Goal: Information Seeking & Learning: Learn about a topic

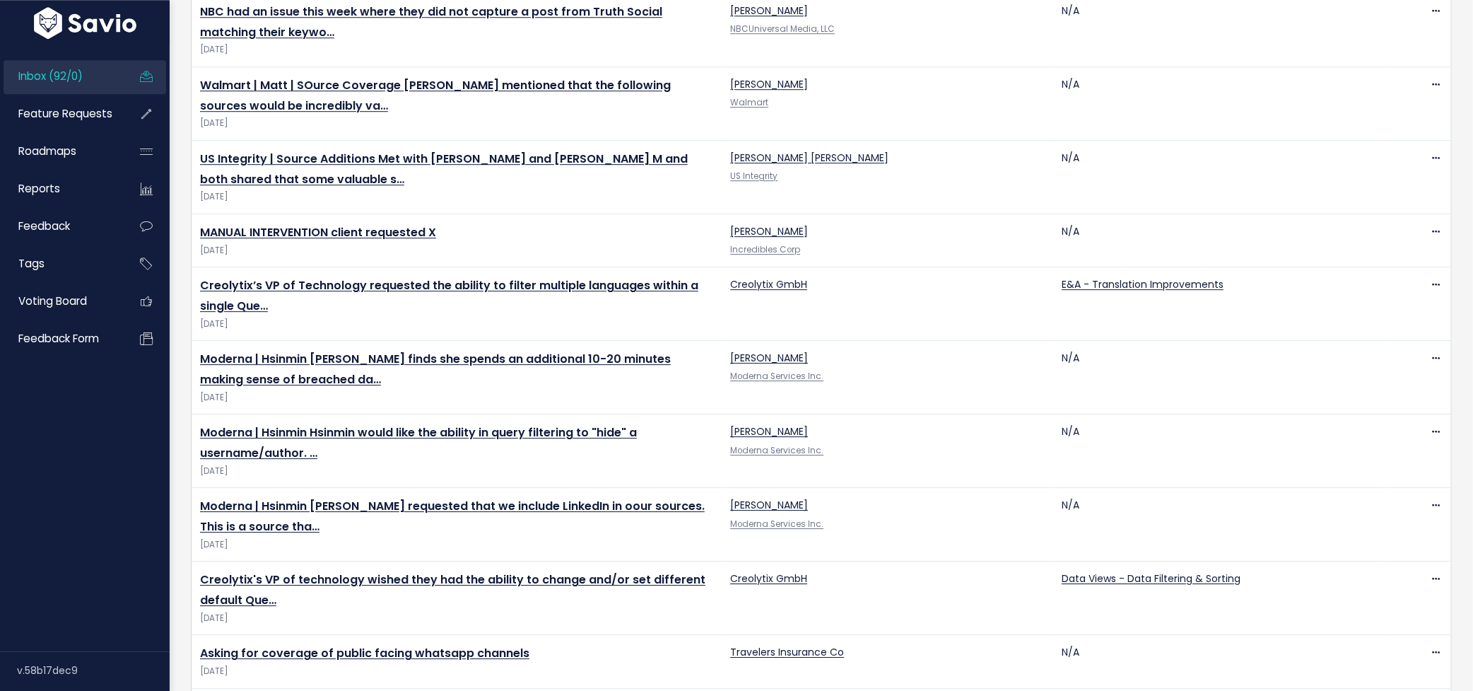
scroll to position [2904, 0]
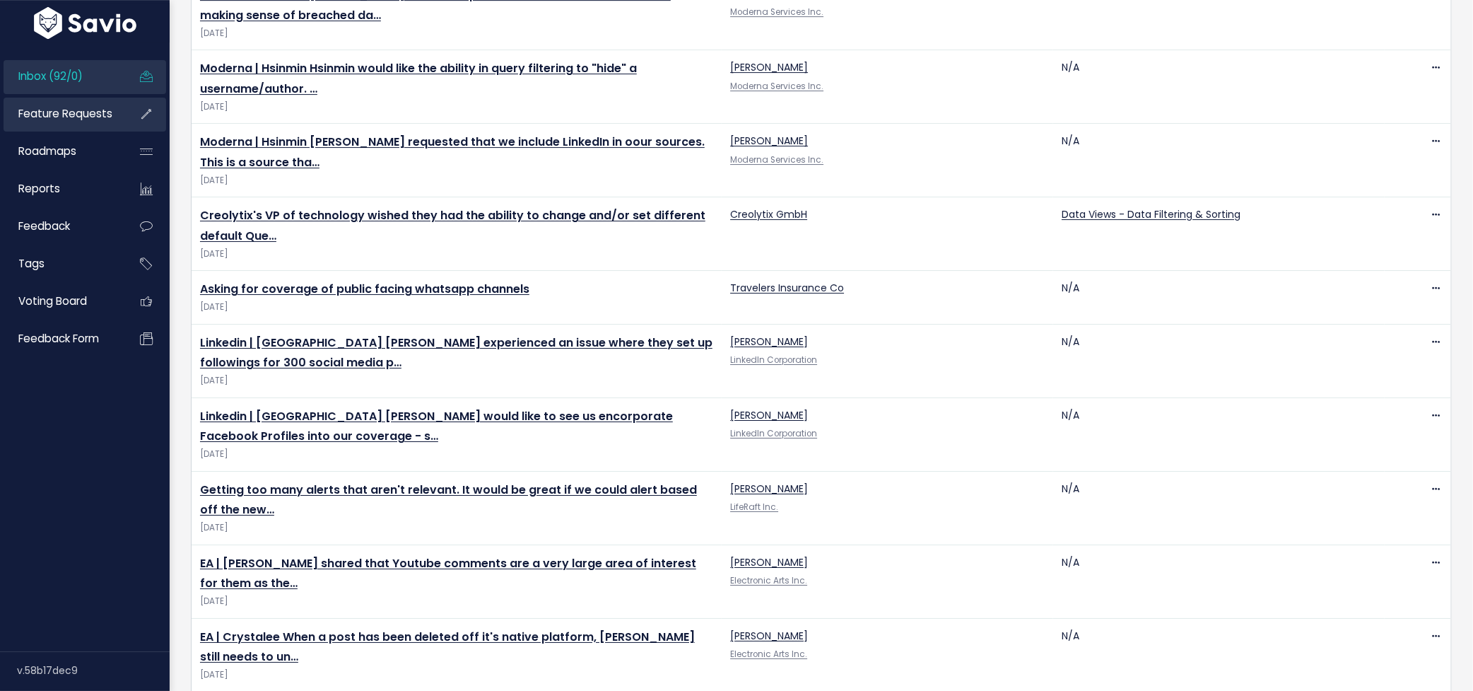
click at [81, 108] on span "Feature Requests" at bounding box center [65, 113] width 94 height 15
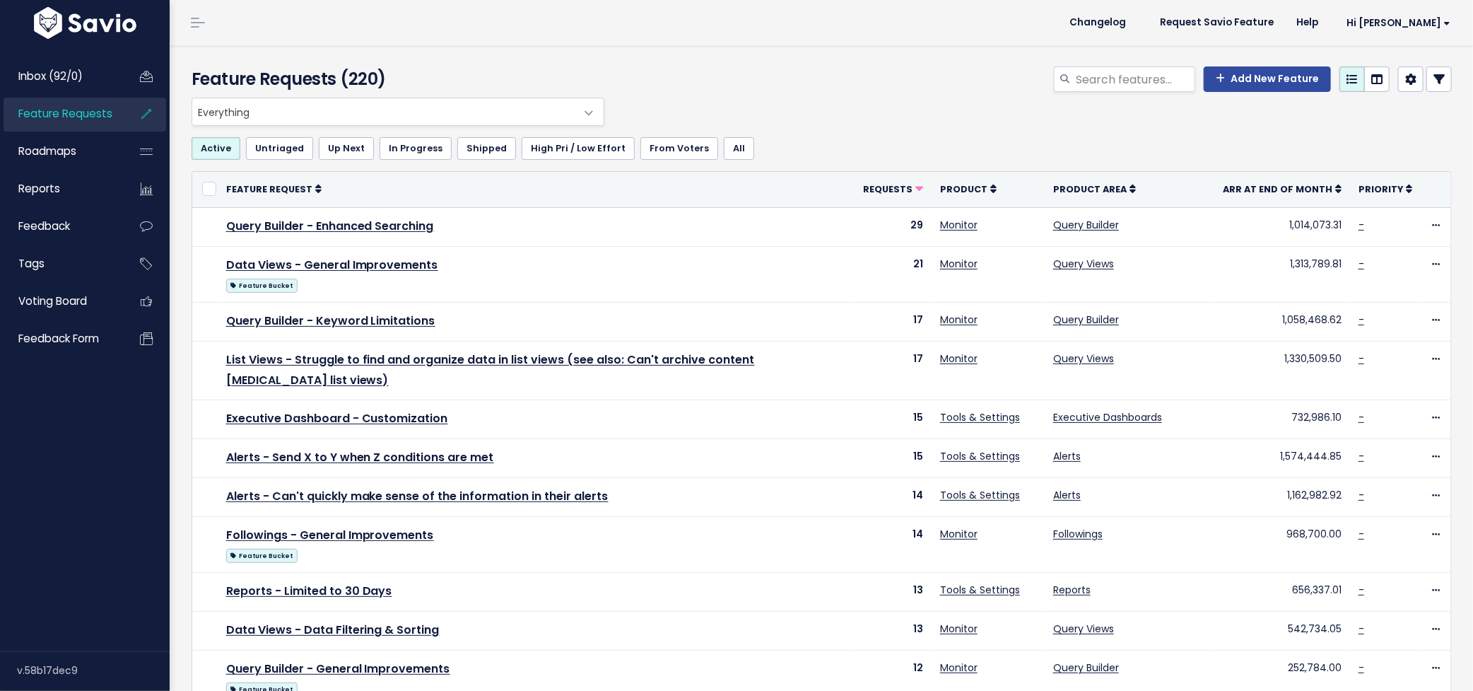
scroll to position [443, 0]
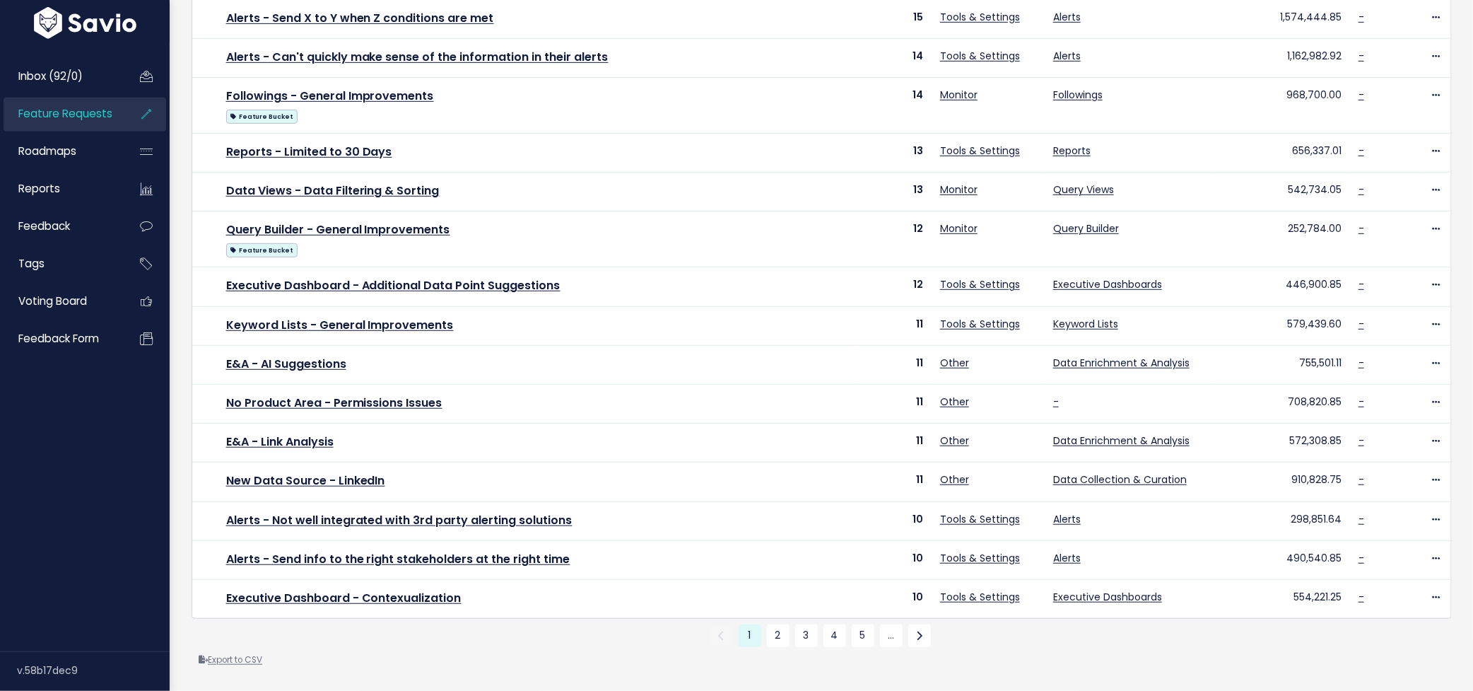
click at [255, 662] on link "Export to CSV" at bounding box center [231, 659] width 64 height 11
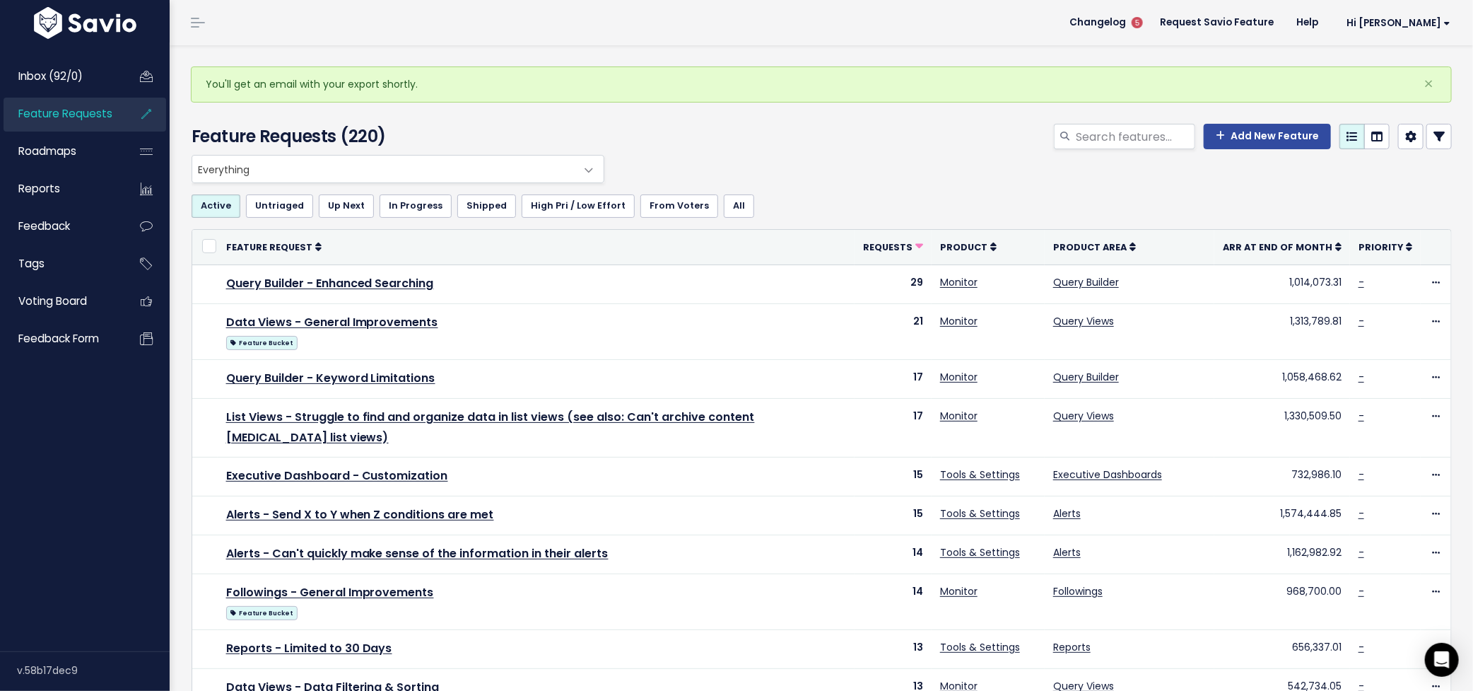
click at [58, 117] on span "Feature Requests" at bounding box center [65, 113] width 94 height 15
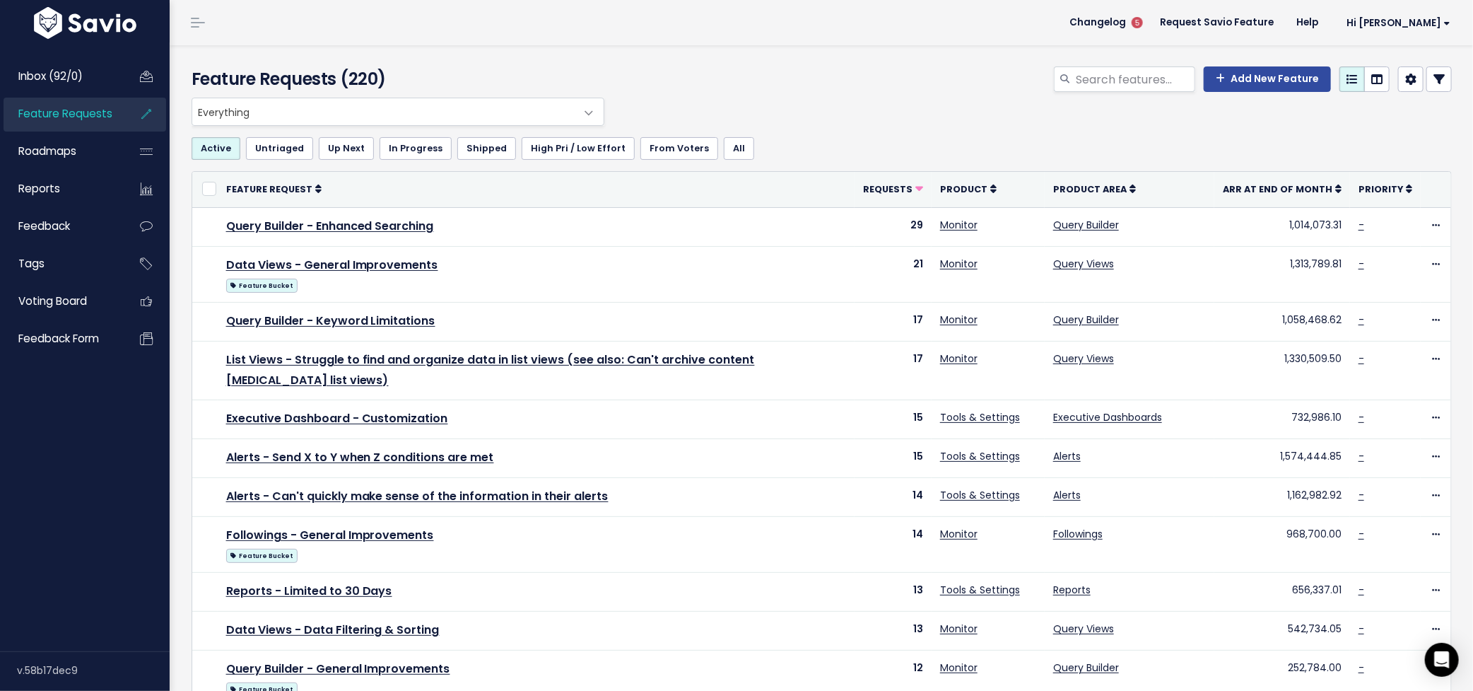
click at [90, 116] on span "Feature Requests" at bounding box center [65, 113] width 94 height 15
click at [1109, 84] on input "search" at bounding box center [1135, 78] width 121 height 25
type input "kaseware"
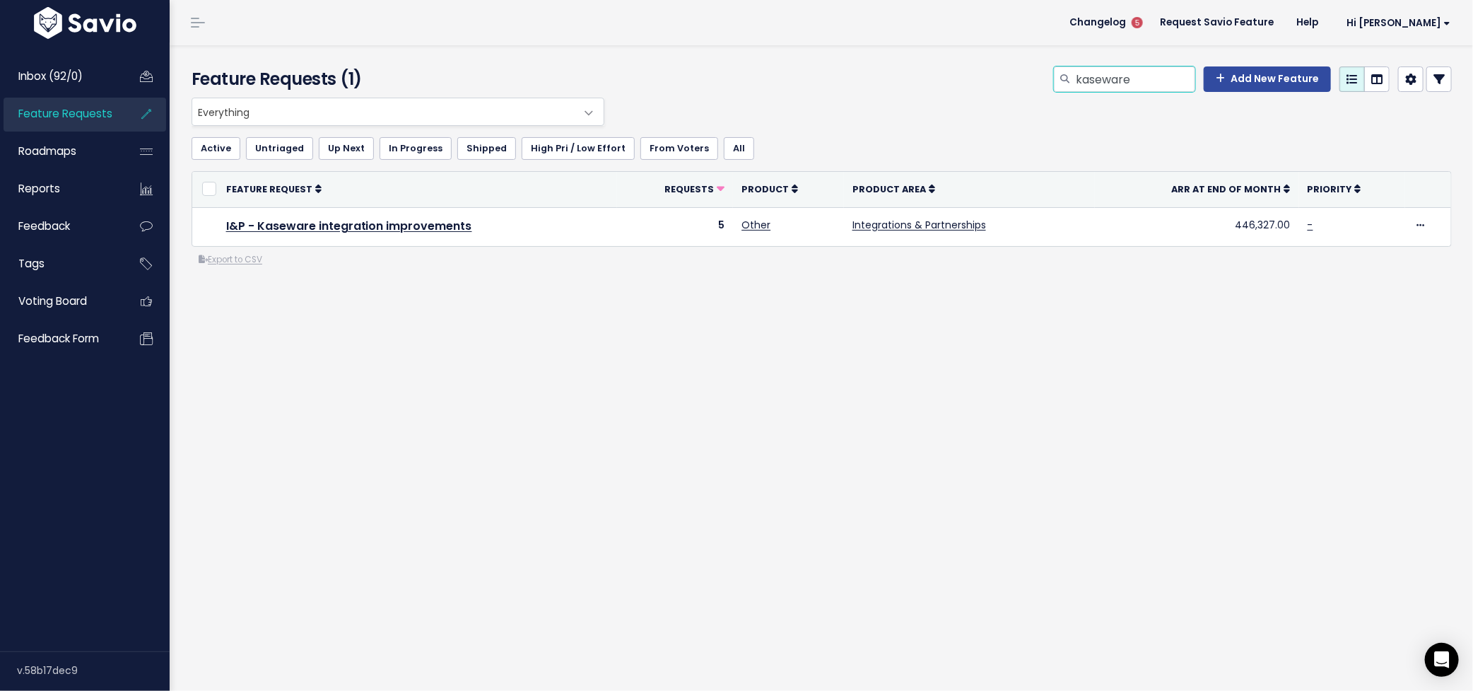
click at [1172, 74] on input "kaseware" at bounding box center [1135, 78] width 121 height 25
drag, startPoint x: 1172, startPoint y: 74, endPoint x: 1094, endPoint y: 74, distance: 77.8
click at [1094, 74] on input "kaseware" at bounding box center [1135, 78] width 121 height 25
click at [716, 66] on div "Add New Feature" at bounding box center [1036, 81] width 855 height 31
click at [62, 108] on span "Feature Requests" at bounding box center [65, 113] width 94 height 15
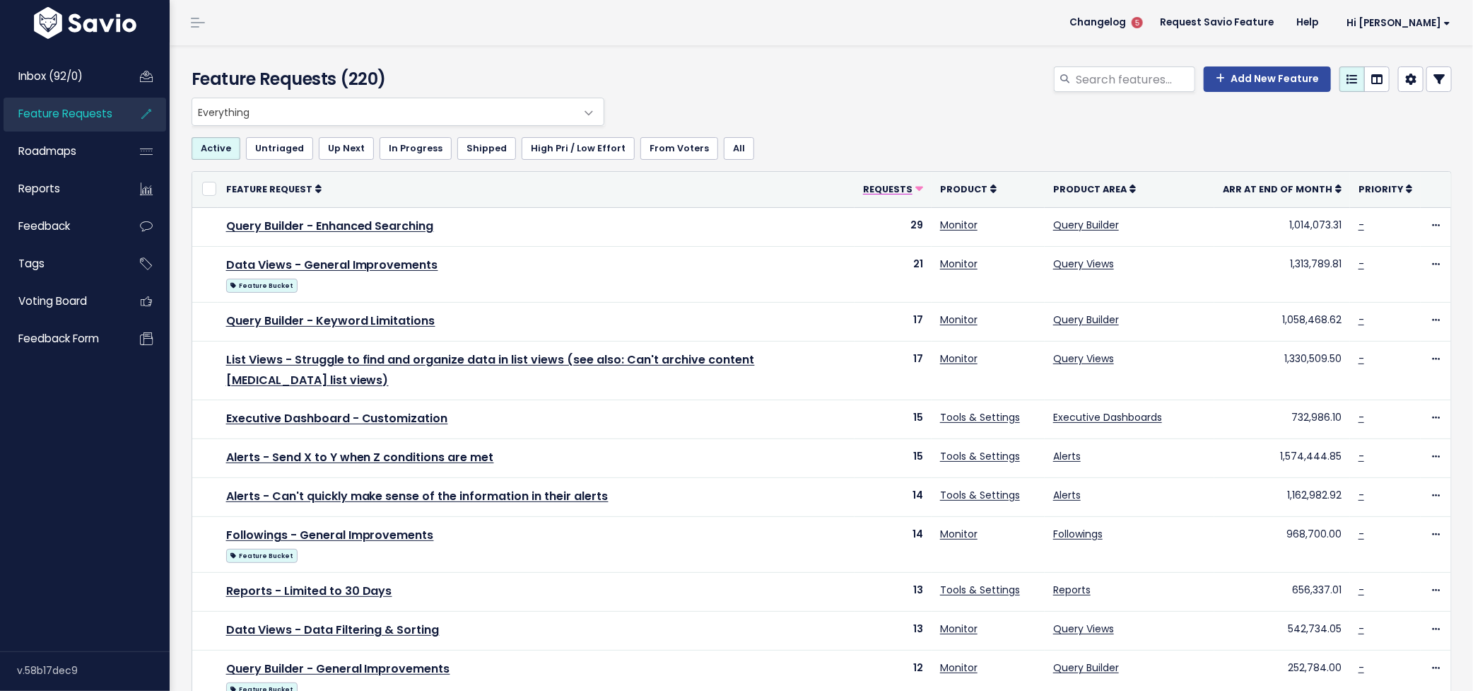
click at [901, 189] on span "Requests" at bounding box center [887, 189] width 49 height 12
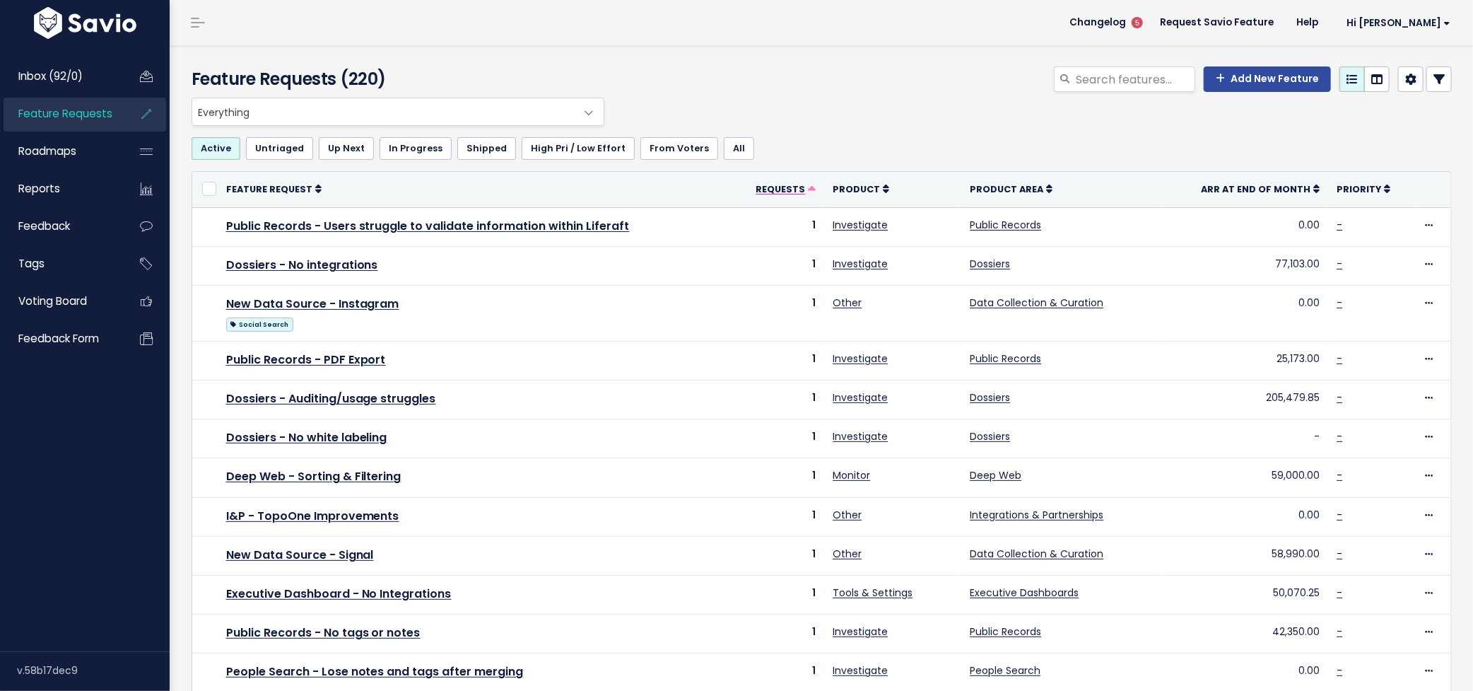
click at [781, 186] on span "Requests" at bounding box center [780, 189] width 49 height 12
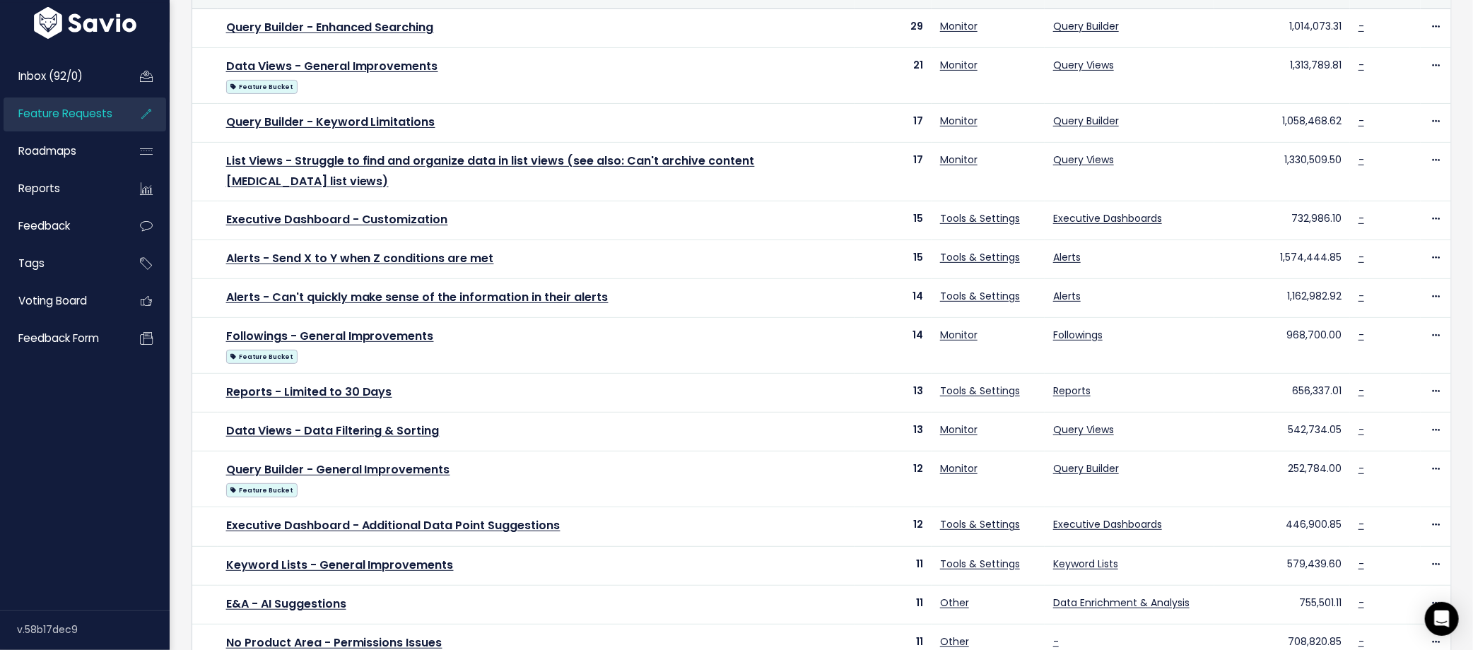
scroll to position [484, 0]
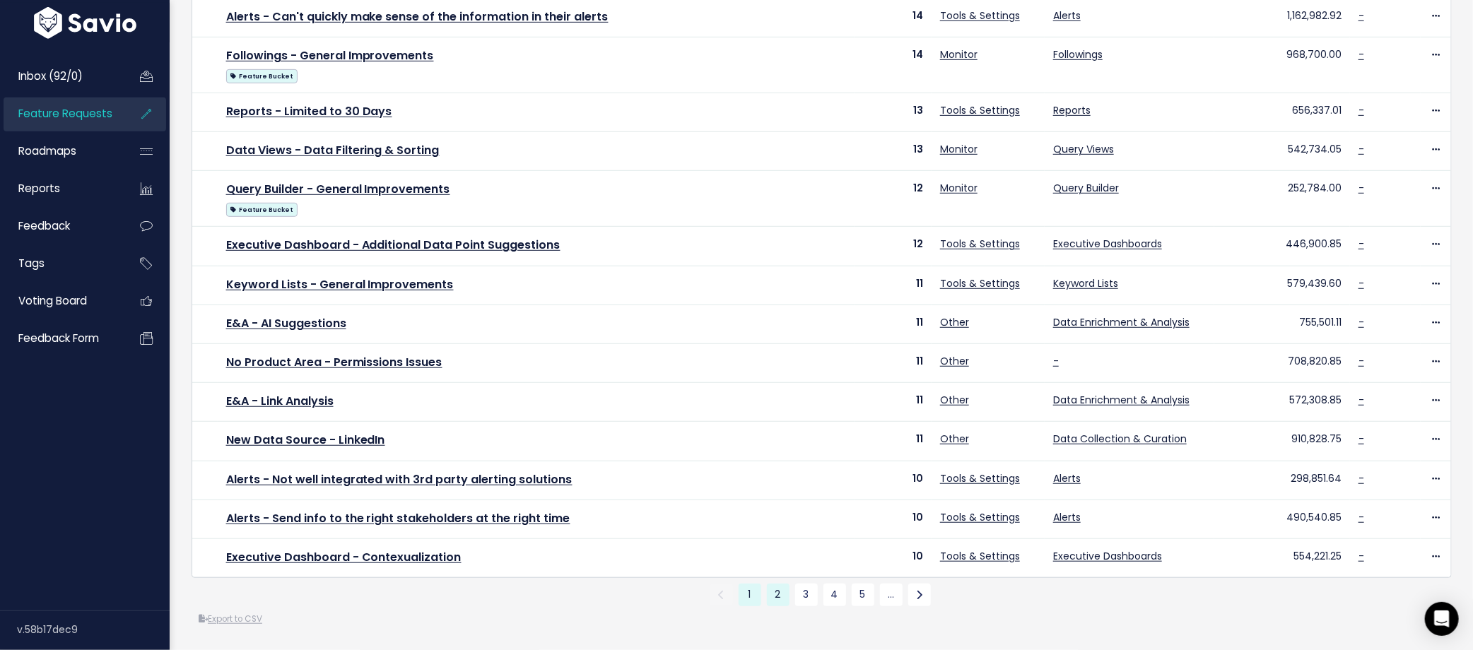
click at [780, 595] on link "2" at bounding box center [778, 595] width 23 height 23
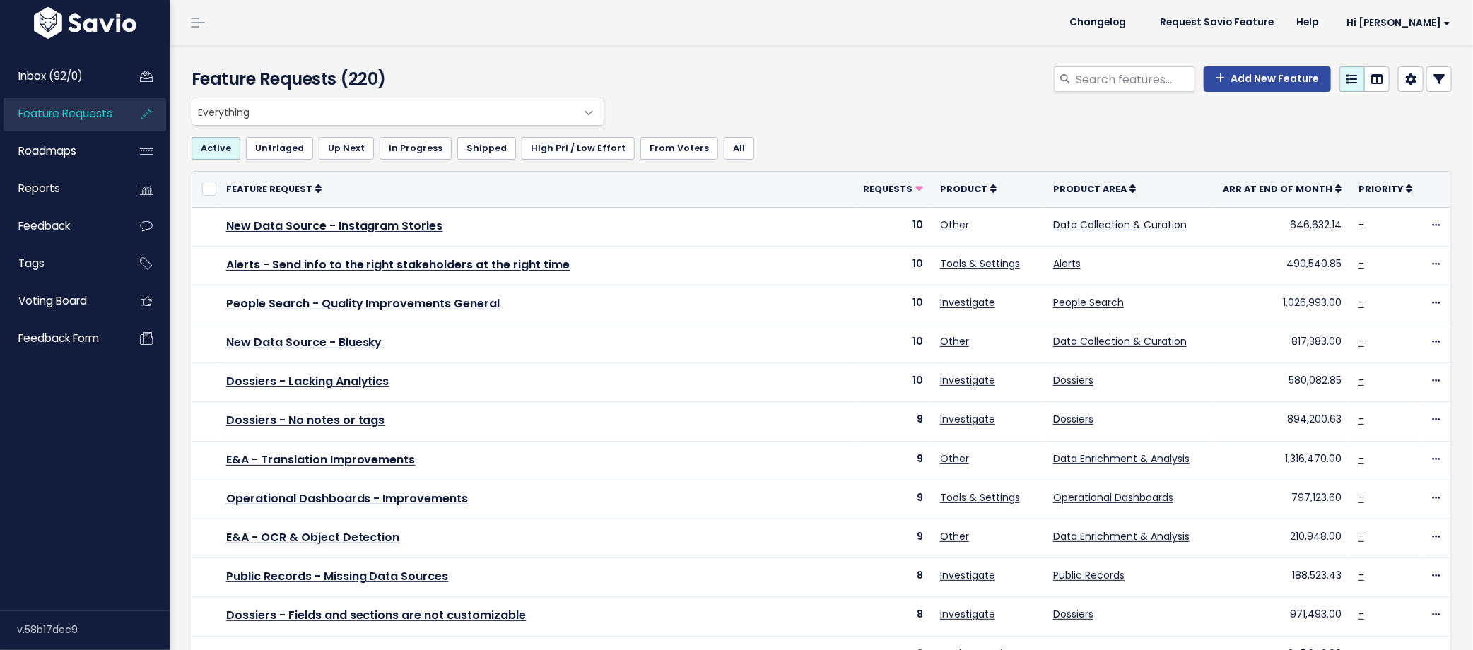
scroll to position [415, 0]
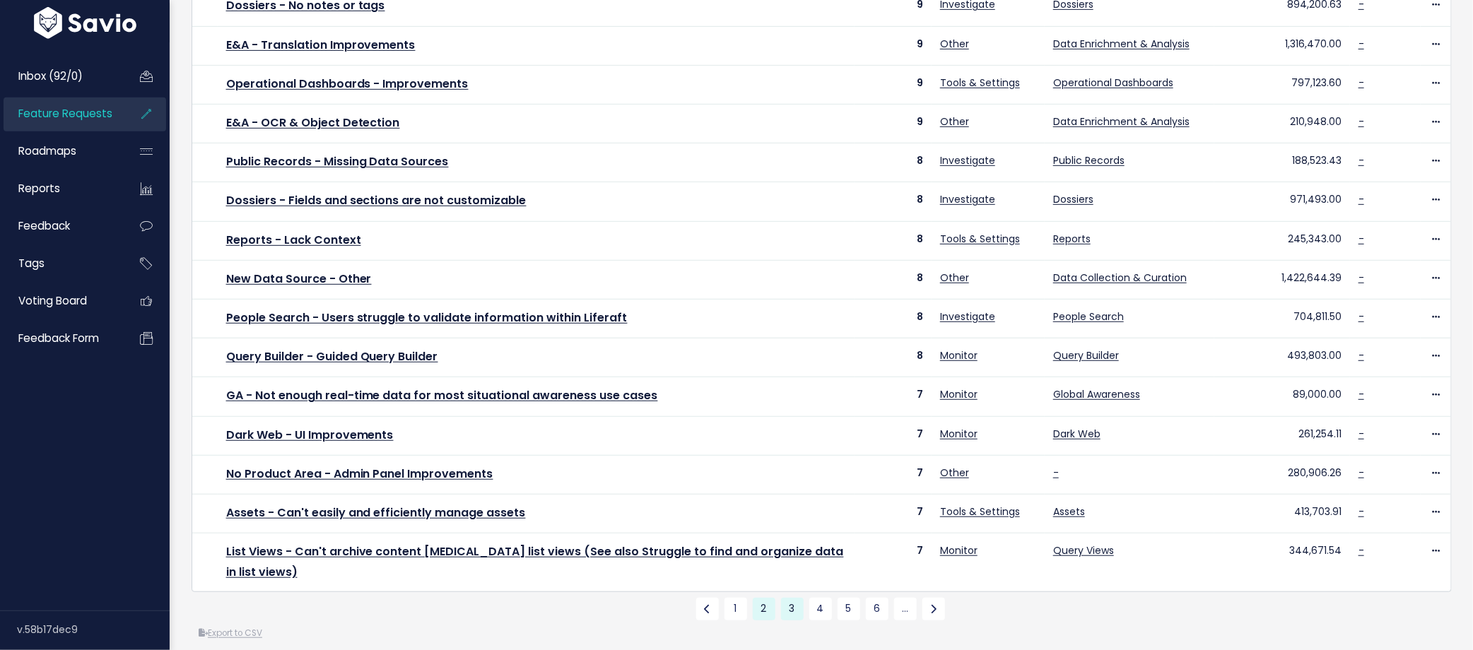
click at [793, 599] on link "3" at bounding box center [792, 609] width 23 height 23
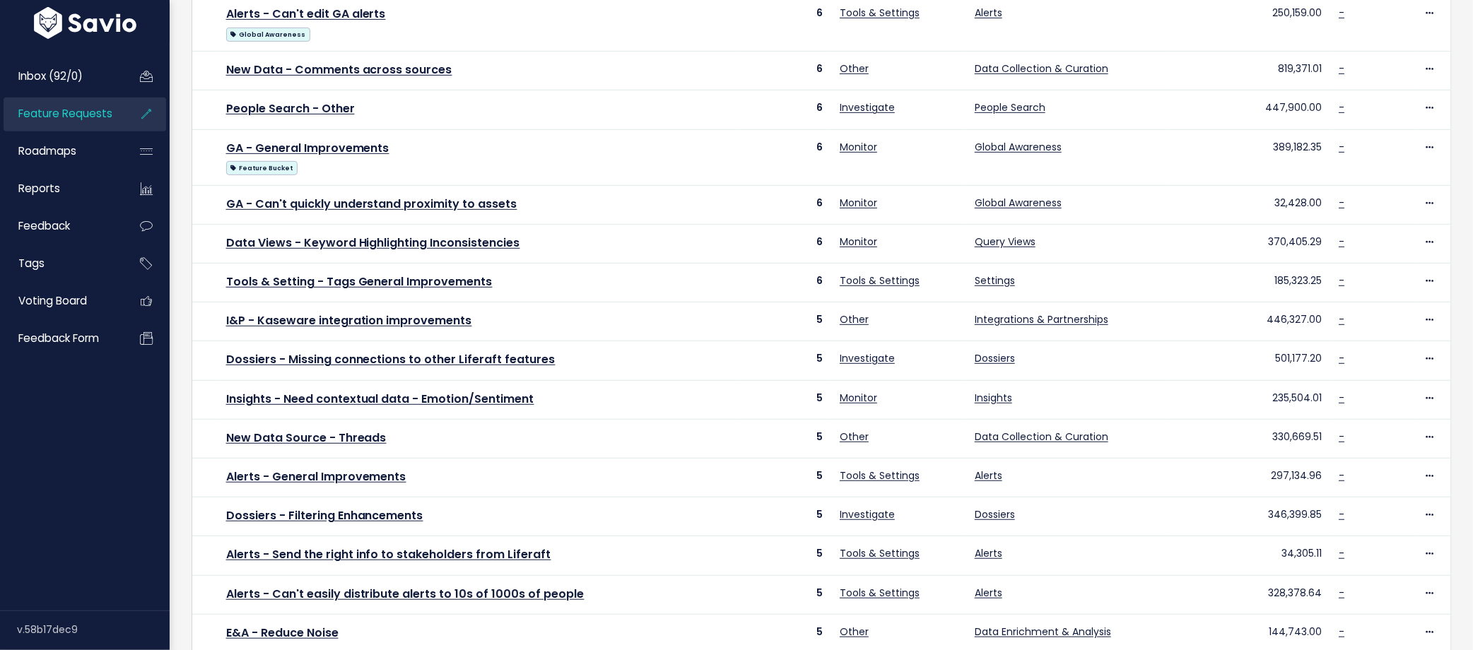
scroll to position [448, 0]
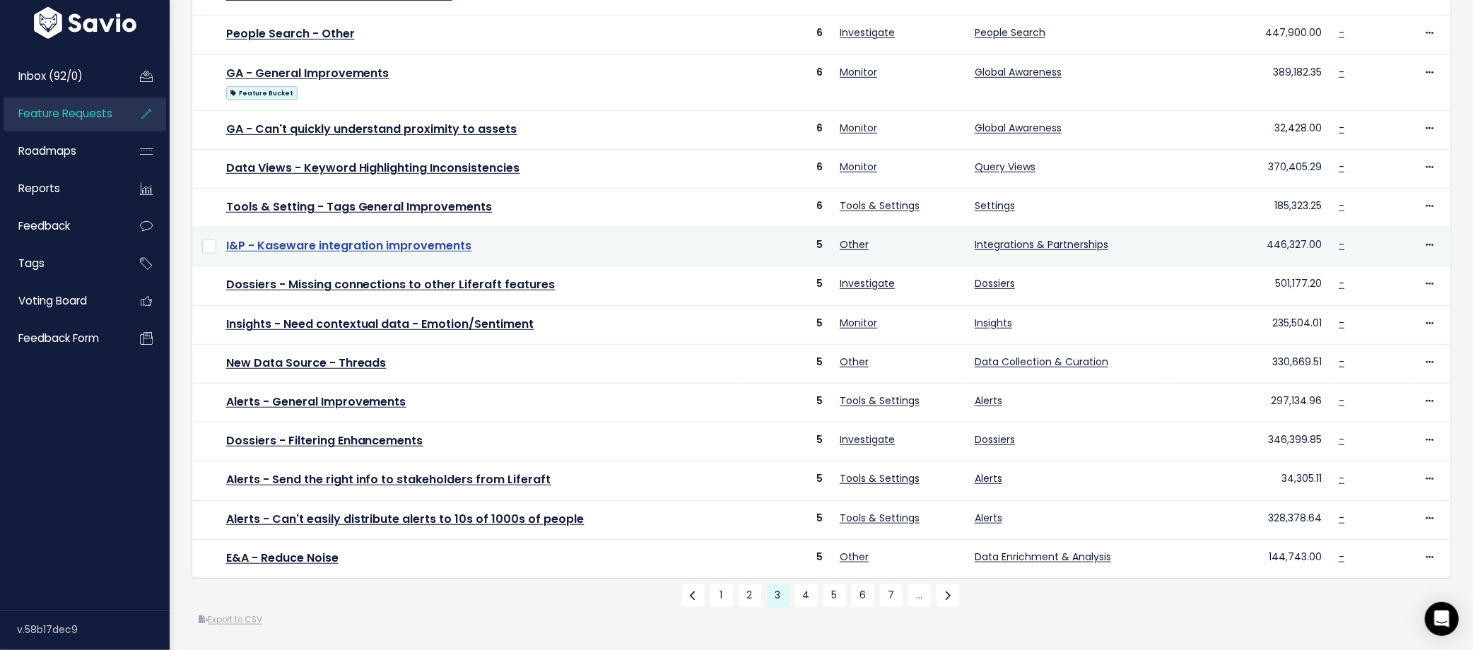
click at [352, 243] on link "I&P - Kaseware integration improvements" at bounding box center [349, 246] width 246 height 16
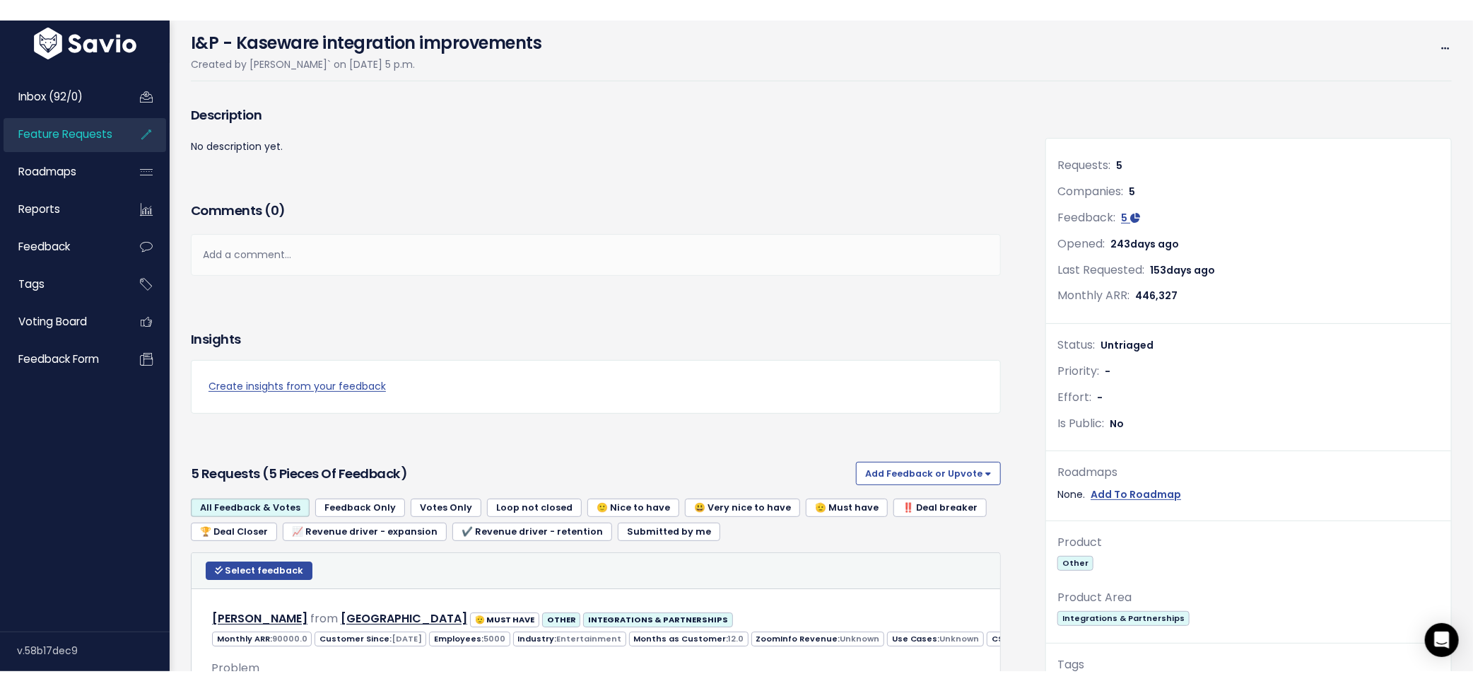
scroll to position [82, 0]
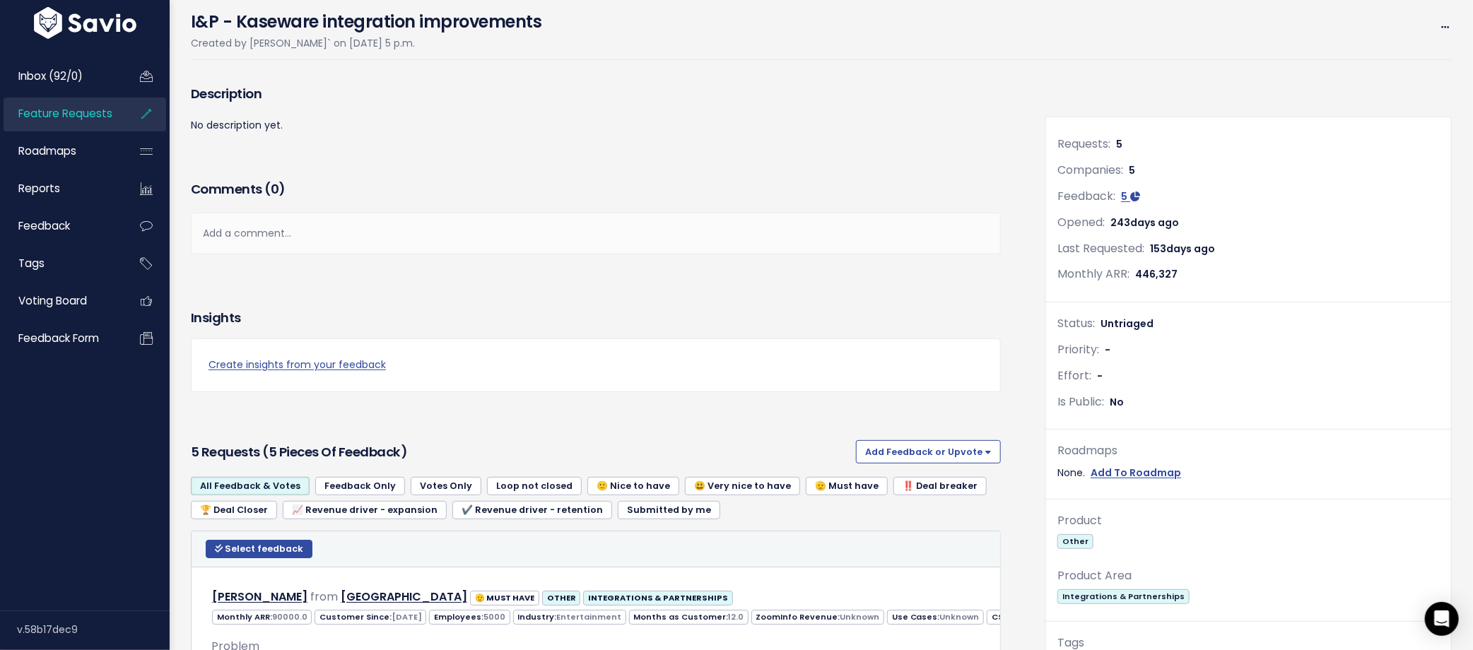
click at [1128, 300] on div "Requests: 5 Companies: 5 Feedback: 5 Opened: [DATE] Last Requested: [DATE] Mont…" at bounding box center [1248, 218] width 405 height 168
drag, startPoint x: 1180, startPoint y: 269, endPoint x: 1022, endPoint y: 271, distance: 158.4
click at [1072, 288] on div "Requests: 5 Companies: 5 Feedback: 5 Opened: [DATE] Last Requested: [DATE] Mont…" at bounding box center [1248, 218] width 405 height 168
drag, startPoint x: 1181, startPoint y: 271, endPoint x: 1058, endPoint y: 269, distance: 123.0
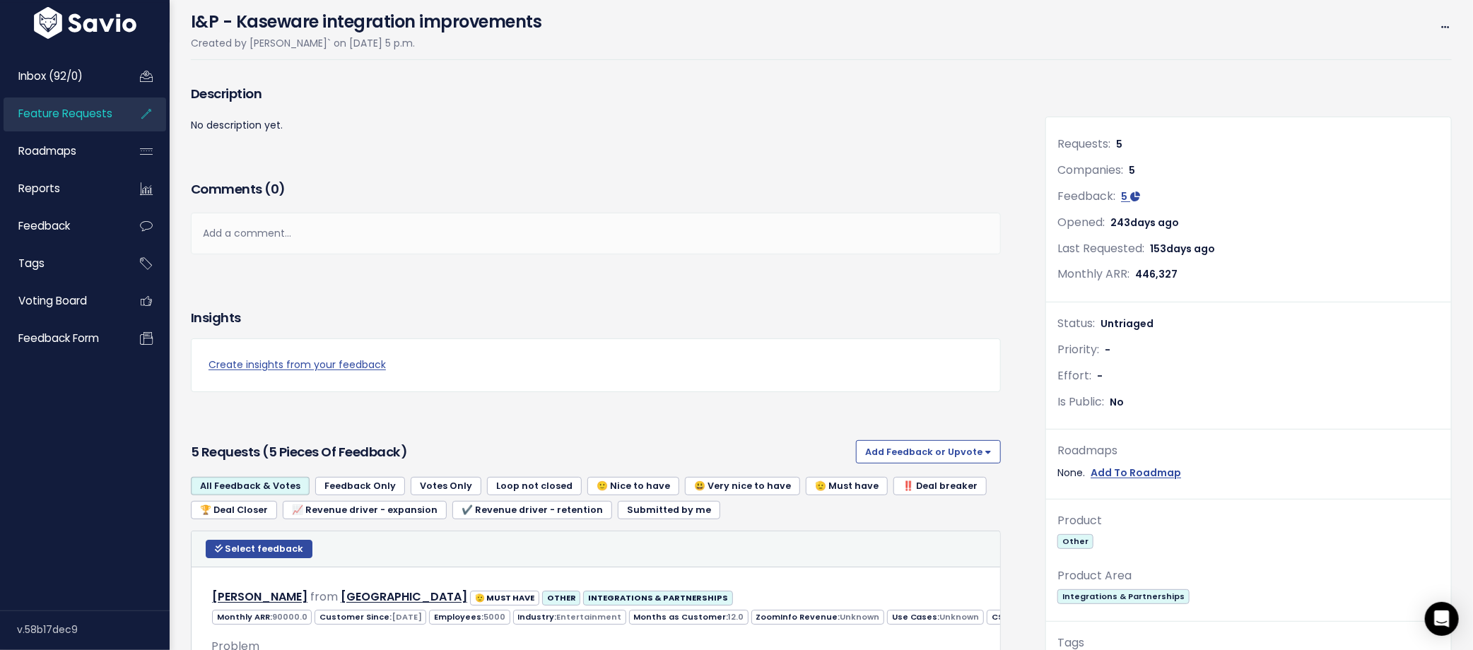
click at [1058, 269] on div "Monthly ARR: 446,327" at bounding box center [1249, 274] width 382 height 21
click at [1196, 257] on div "Last Requested: [DATE]" at bounding box center [1249, 249] width 382 height 21
drag, startPoint x: 1181, startPoint y: 273, endPoint x: 1047, endPoint y: 247, distance: 136.2
click at [1047, 247] on div "Requests: 5 Companies: 5 Feedback: 5 Opened: [DATE] Last Requested: [DATE] Mont…" at bounding box center [1248, 218] width 405 height 168
